Goal: Find specific page/section: Find specific page/section

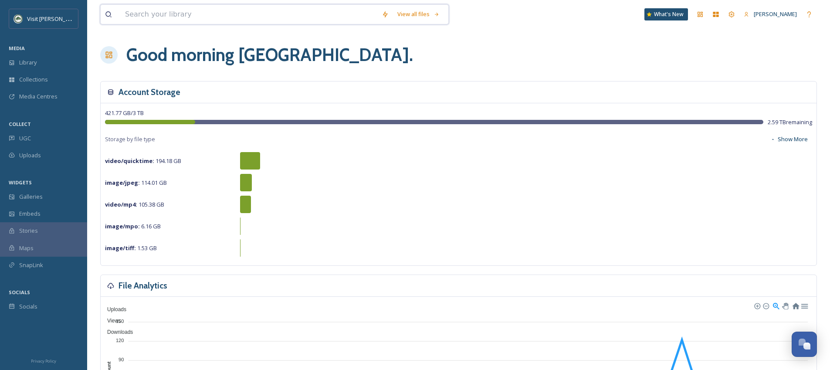
click at [289, 24] on input at bounding box center [249, 14] width 257 height 19
type input "crossroads"
type input "c"
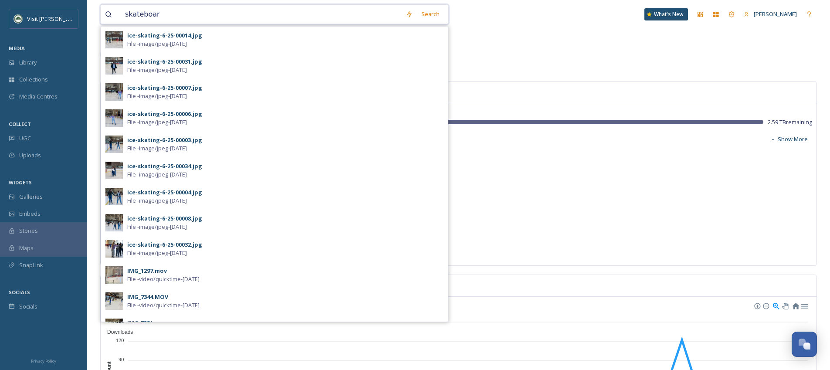
type input "skateboard"
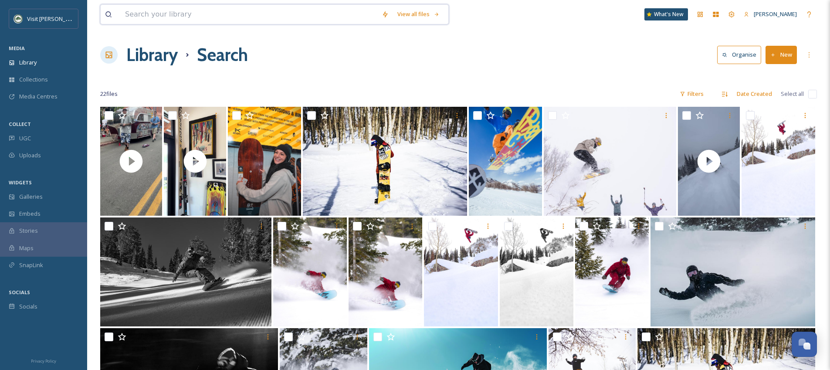
click at [193, 19] on input at bounding box center [249, 14] width 257 height 19
click at [61, 76] on div "Collections" at bounding box center [43, 79] width 87 height 17
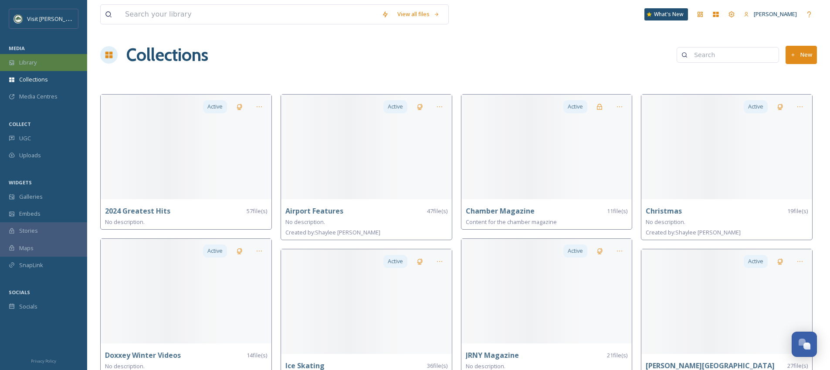
click at [65, 64] on div "Library" at bounding box center [43, 62] width 87 height 17
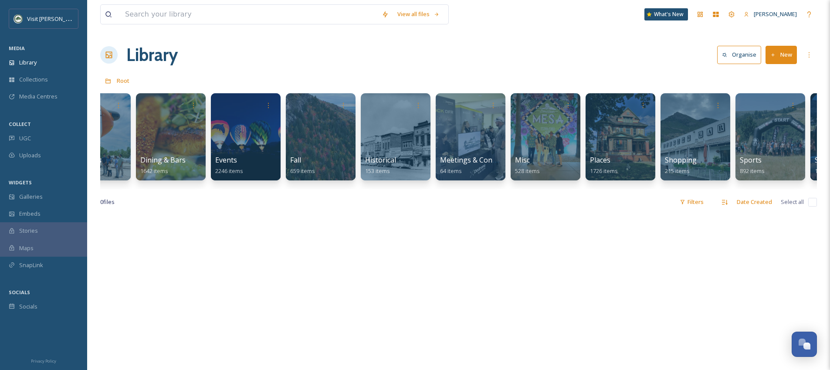
scroll to position [0, 142]
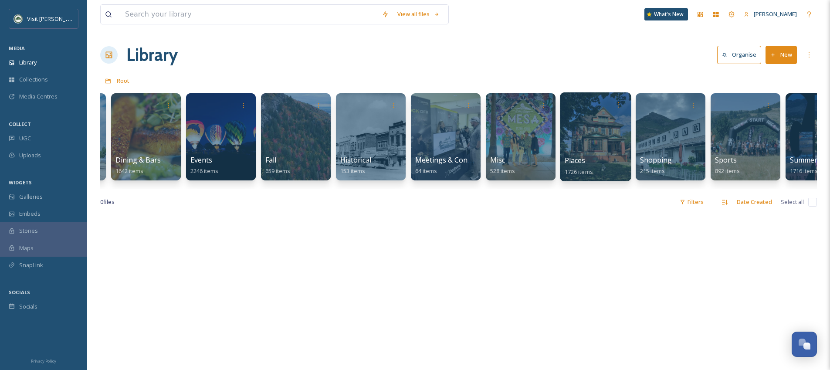
click at [622, 122] on div at bounding box center [595, 136] width 71 height 89
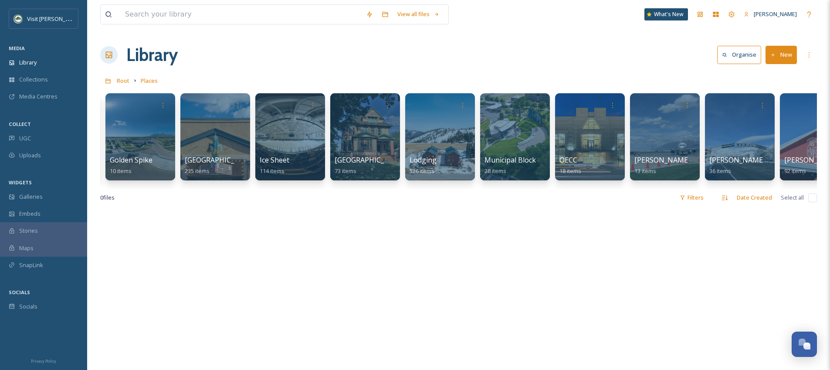
scroll to position [0, 114]
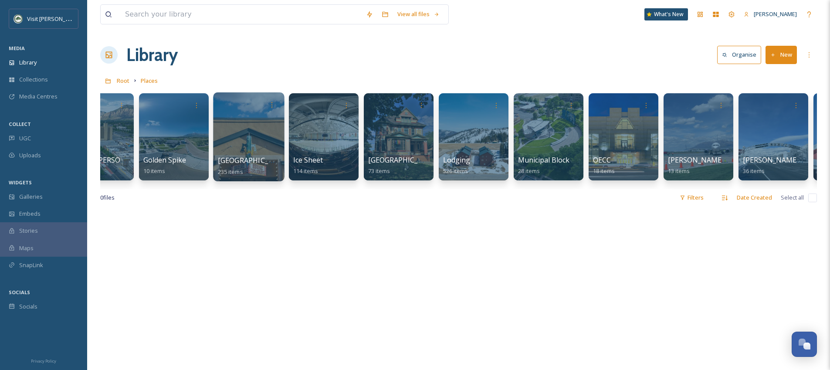
click at [232, 117] on div at bounding box center [248, 136] width 71 height 89
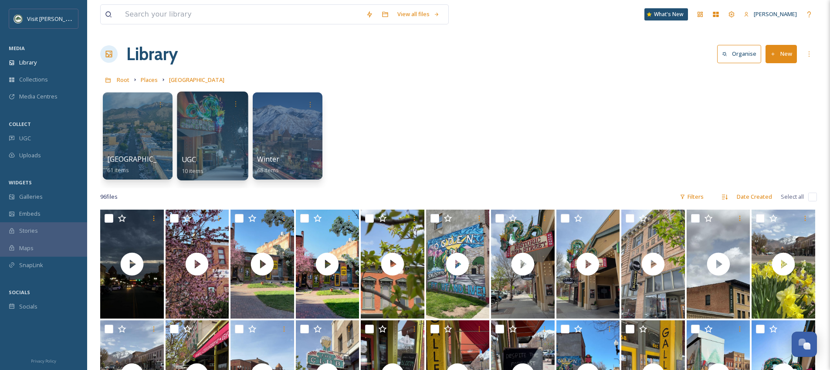
scroll to position [2, 0]
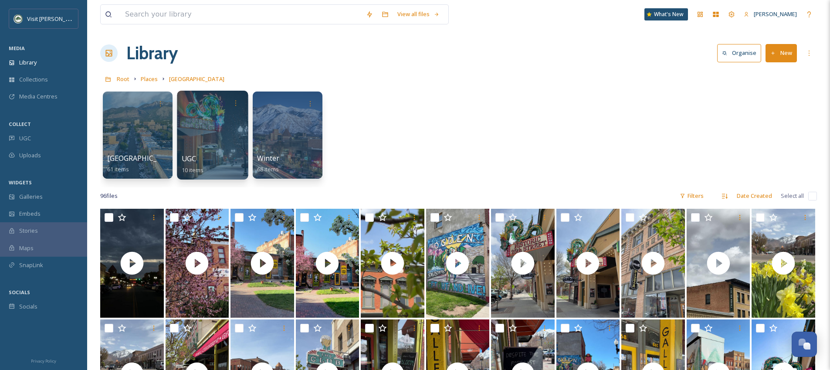
click at [193, 125] on div at bounding box center [212, 135] width 71 height 89
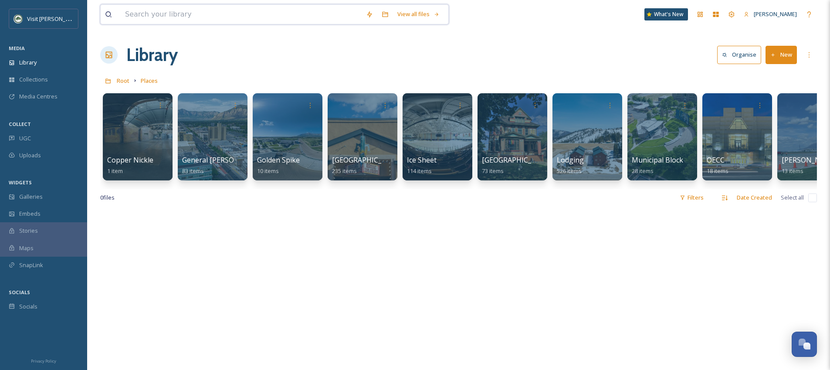
click at [226, 16] on input at bounding box center [241, 14] width 241 height 19
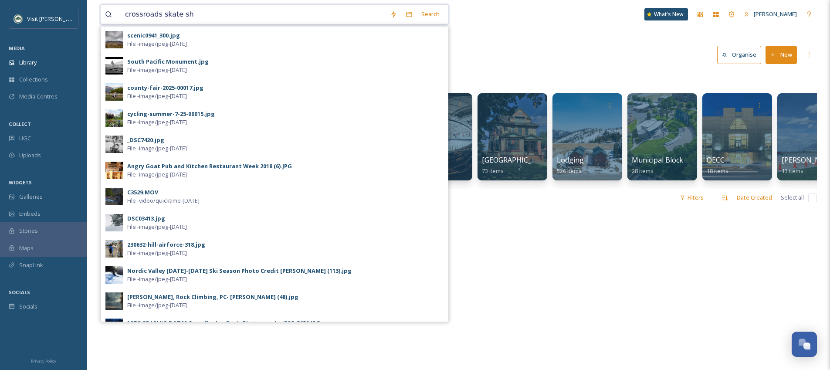
type input "crossroads skate sho"
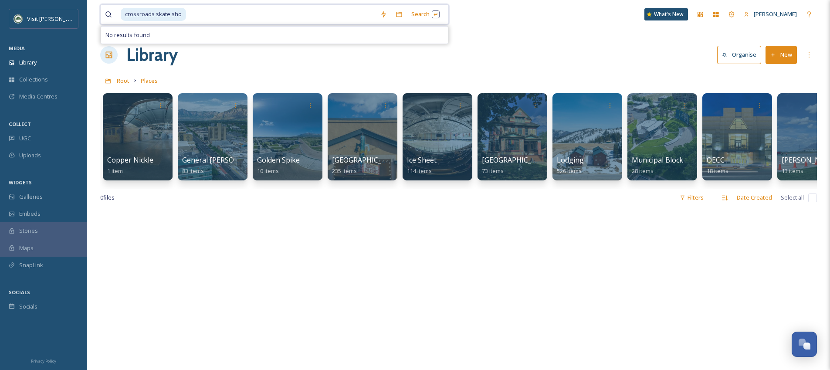
type input "\"
type input "crossroads skate shop"
